Goal: Information Seeking & Learning: Understand process/instructions

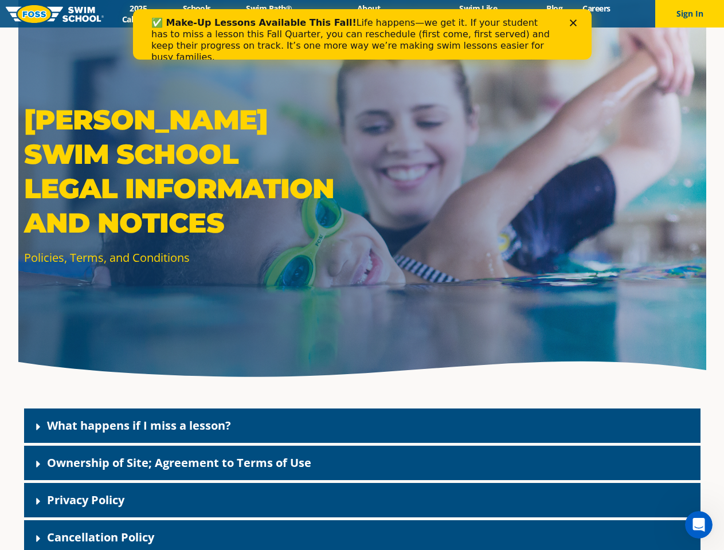
click at [362, 289] on div "[PERSON_NAME] Swim School Legal Information and Notices Policies, Terms, and Co…" at bounding box center [362, 192] width 688 height 385
click at [689, 14] on button "Sign In" at bounding box center [689, 14] width 69 height 28
click at [362, 426] on div "What happens if I miss a lesson?" at bounding box center [362, 426] width 676 height 34
click at [139, 425] on link "What happens if I miss a lesson?" at bounding box center [139, 425] width 184 height 15
click at [362, 463] on div "Ownership of Site; Agreement to Terms of Use" at bounding box center [362, 463] width 676 height 34
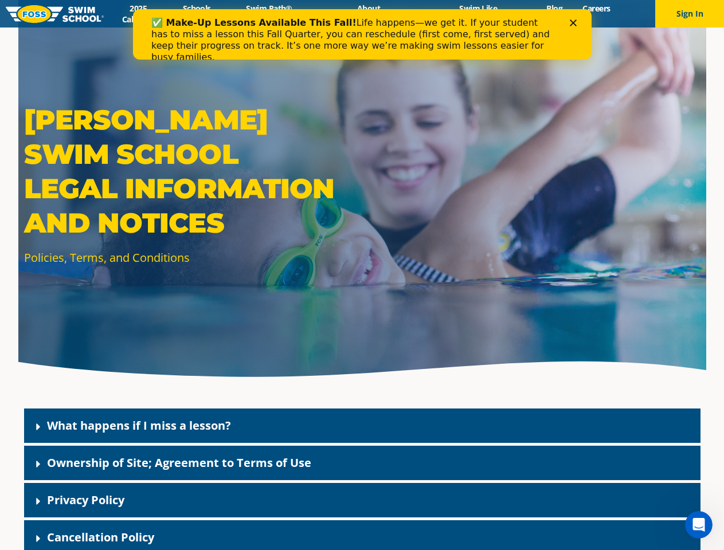
click at [179, 462] on link "Ownership of Site; Agreement to Terms of Use" at bounding box center [179, 462] width 264 height 15
click at [362, 500] on div "Privacy Policy" at bounding box center [362, 500] width 676 height 34
click at [85, 500] on link "Privacy Policy" at bounding box center [85, 499] width 77 height 15
click at [362, 535] on div "Cancellation Policy" at bounding box center [362, 537] width 676 height 34
click at [100, 537] on link "Cancellation Policy" at bounding box center [100, 537] width 107 height 15
